Goal: Transaction & Acquisition: Purchase product/service

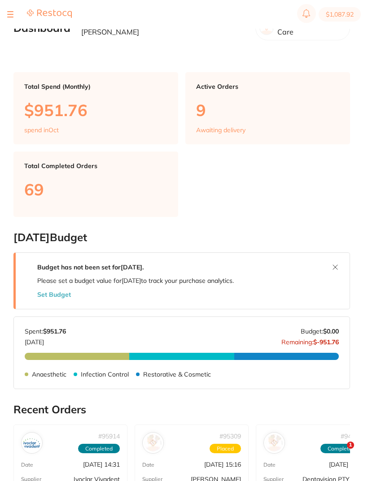
click at [339, 14] on button "$1,087.92" at bounding box center [340, 14] width 42 height 14
checkbox input "true"
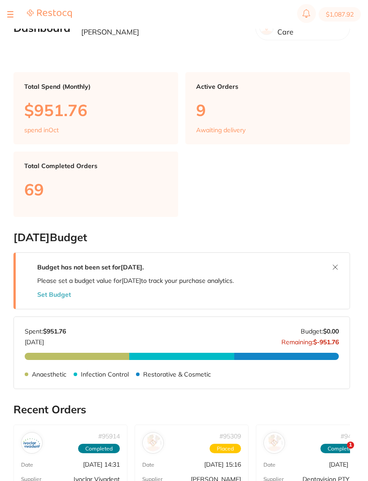
checkbox input "true"
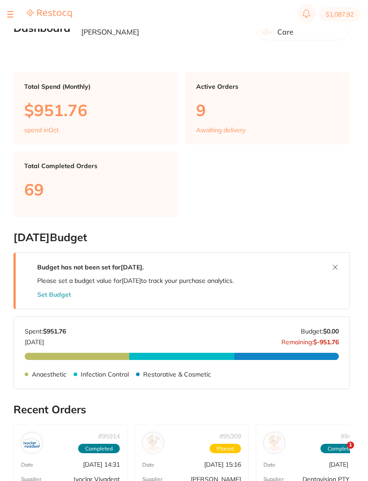
checkbox input "true"
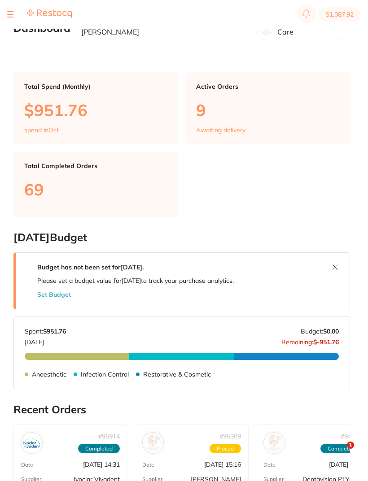
checkbox input "true"
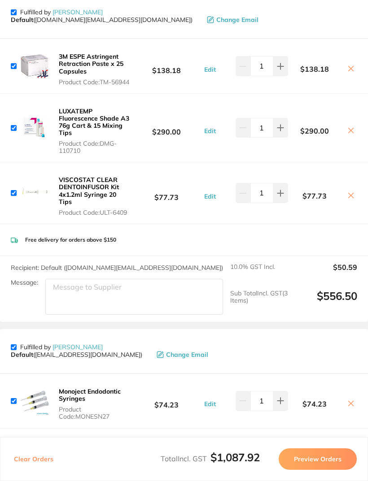
scroll to position [53, 0]
click at [43, 196] on img at bounding box center [34, 193] width 29 height 29
